Goal: Task Accomplishment & Management: Manage account settings

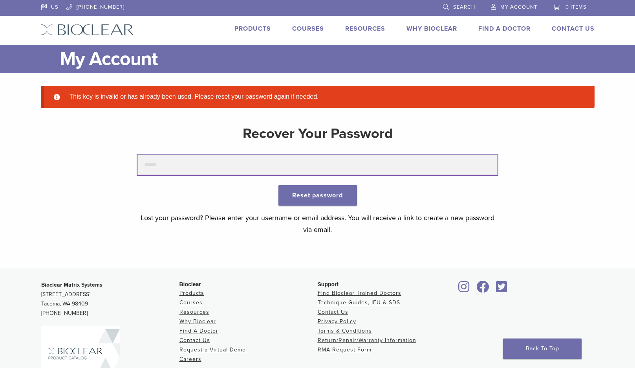
click at [196, 161] on input "text" at bounding box center [317, 164] width 360 height 20
type input "**********"
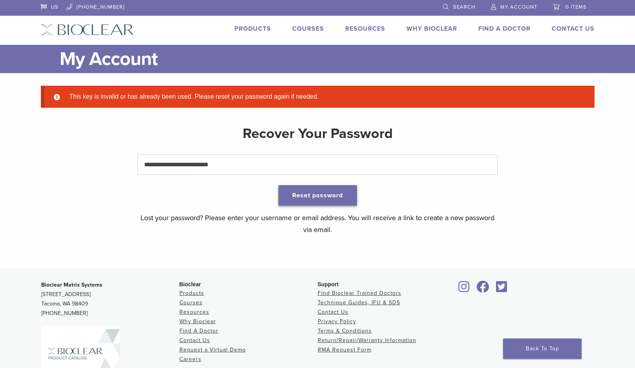
click at [340, 192] on button "Reset password" at bounding box center [317, 195] width 79 height 20
